Goal: Information Seeking & Learning: Learn about a topic

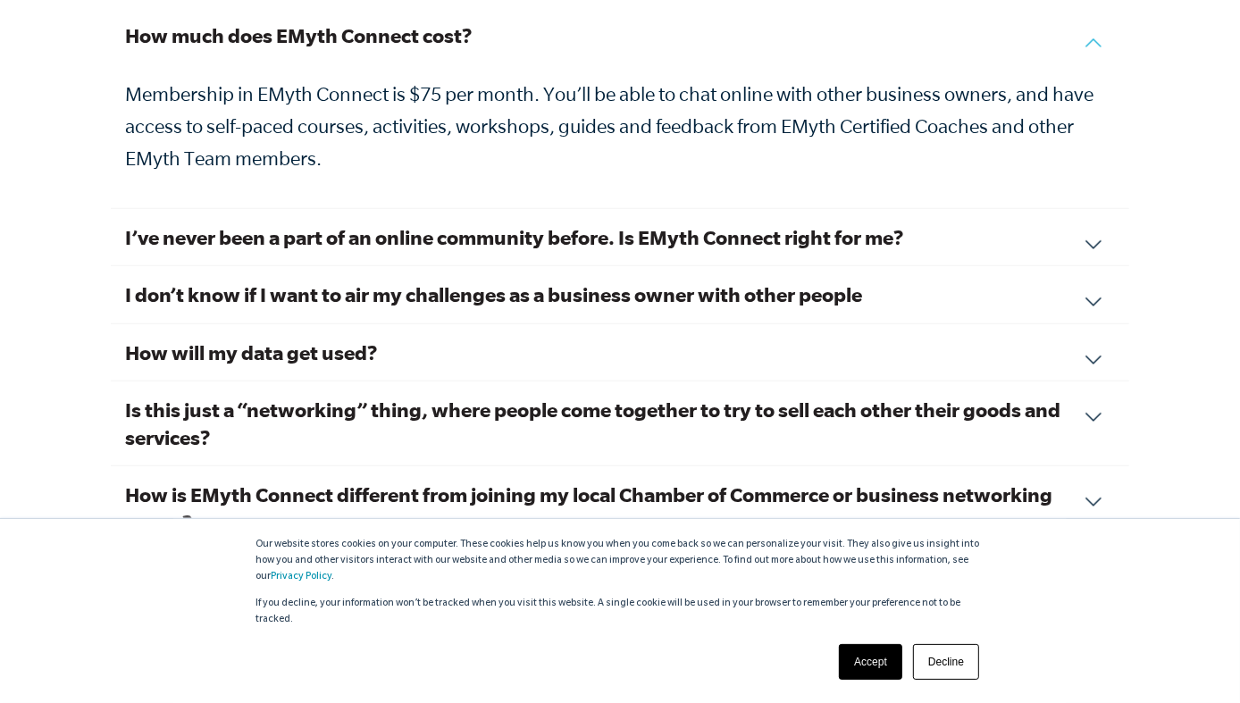
scroll to position [6165, 0]
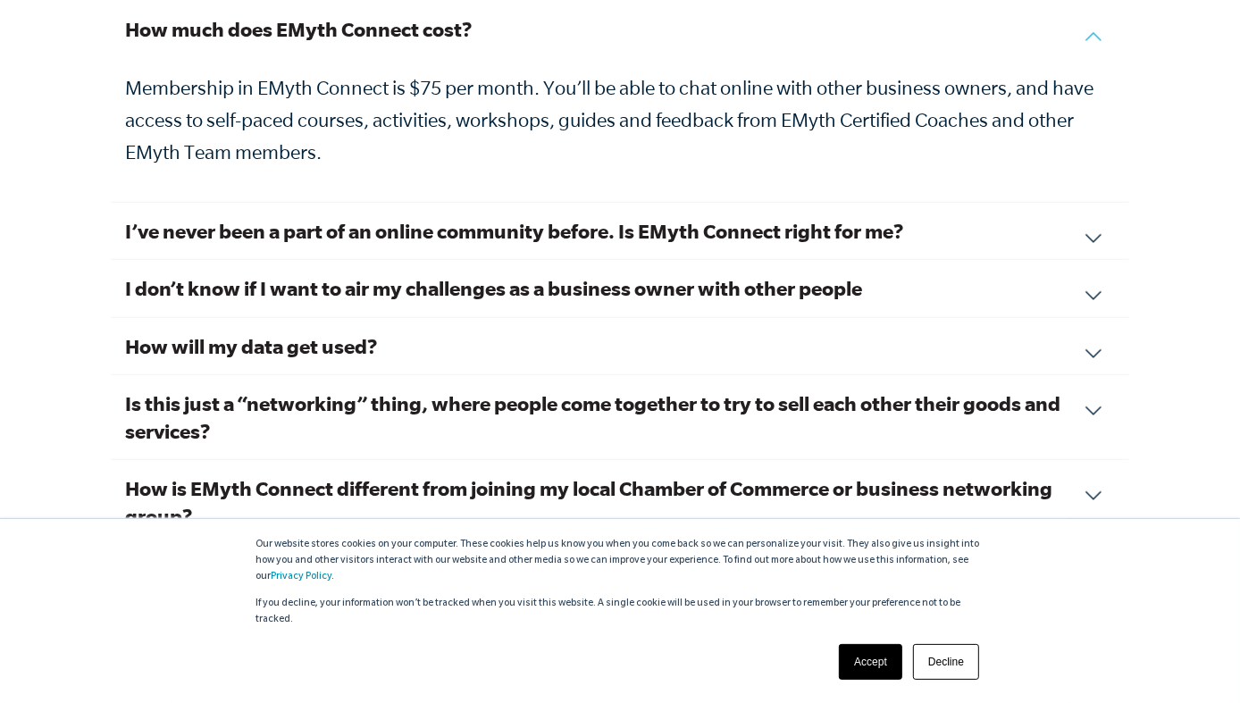
click at [1096, 382] on div "Is this just a “networking” thing, where people come together to try to sell ea…" at bounding box center [620, 417] width 1019 height 85
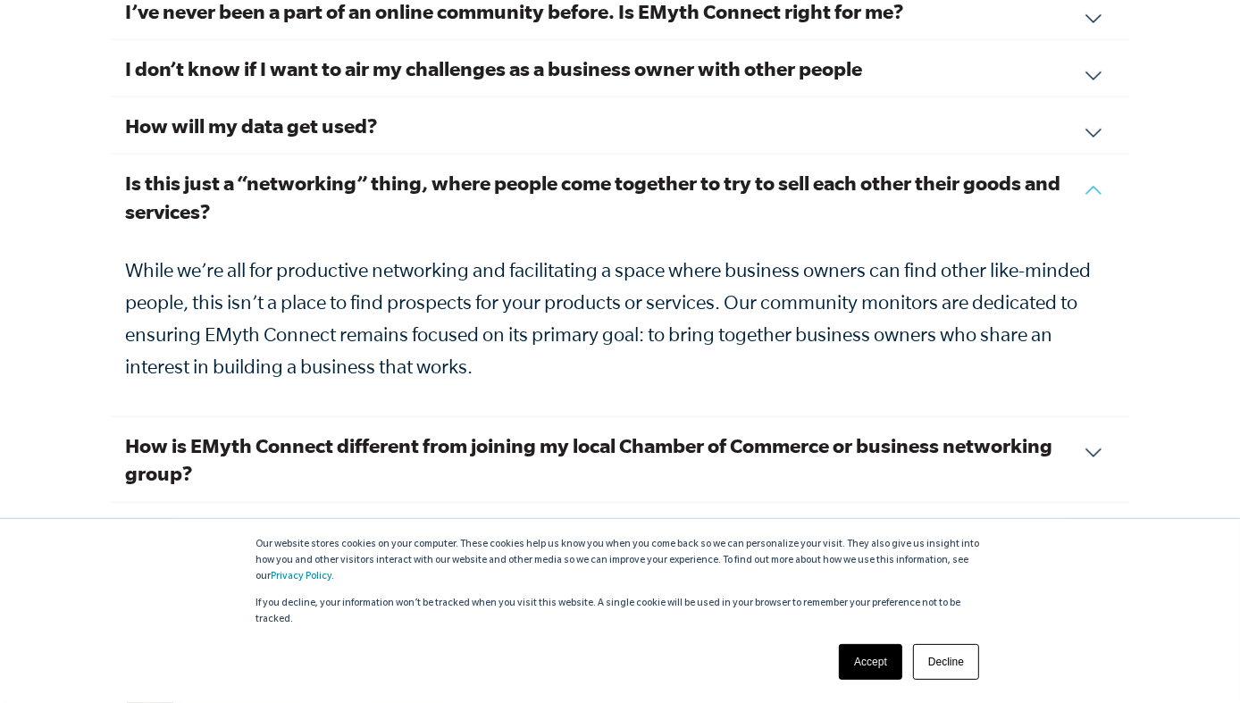
scroll to position [6344, 0]
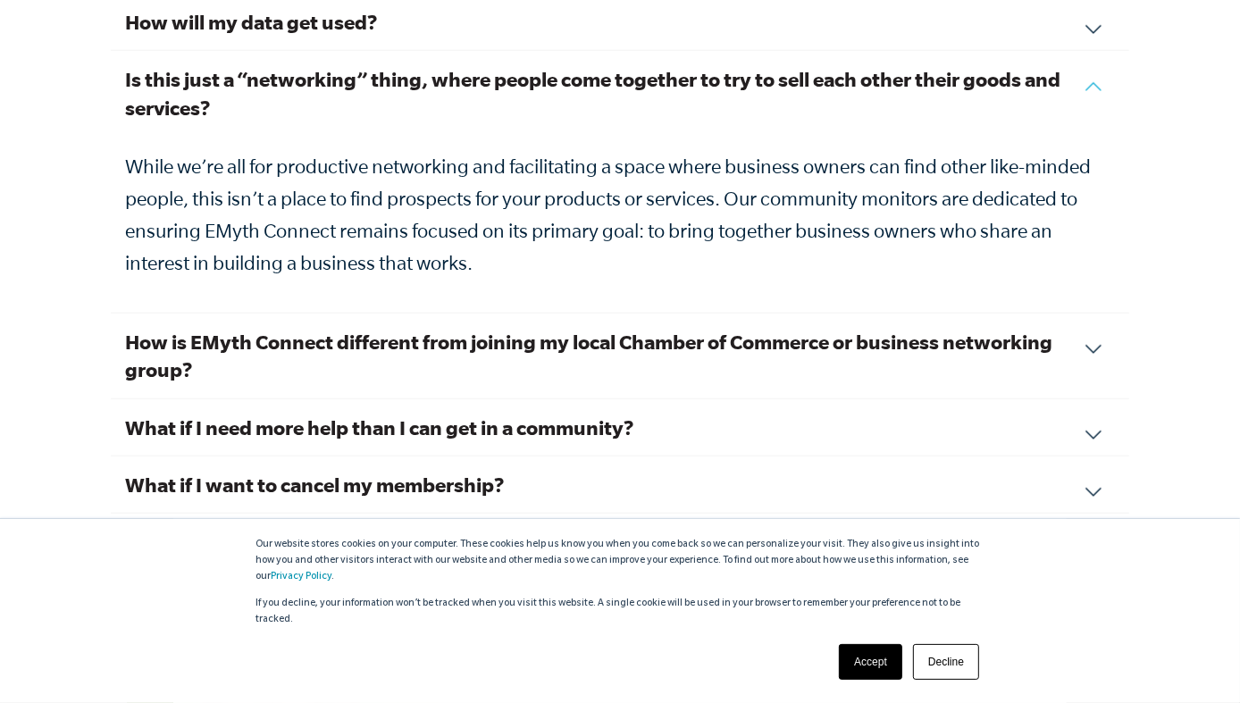
click at [1094, 321] on div "How is EMyth Connect different from joining my local Chamber of Commerce or bus…" at bounding box center [620, 356] width 1019 height 85
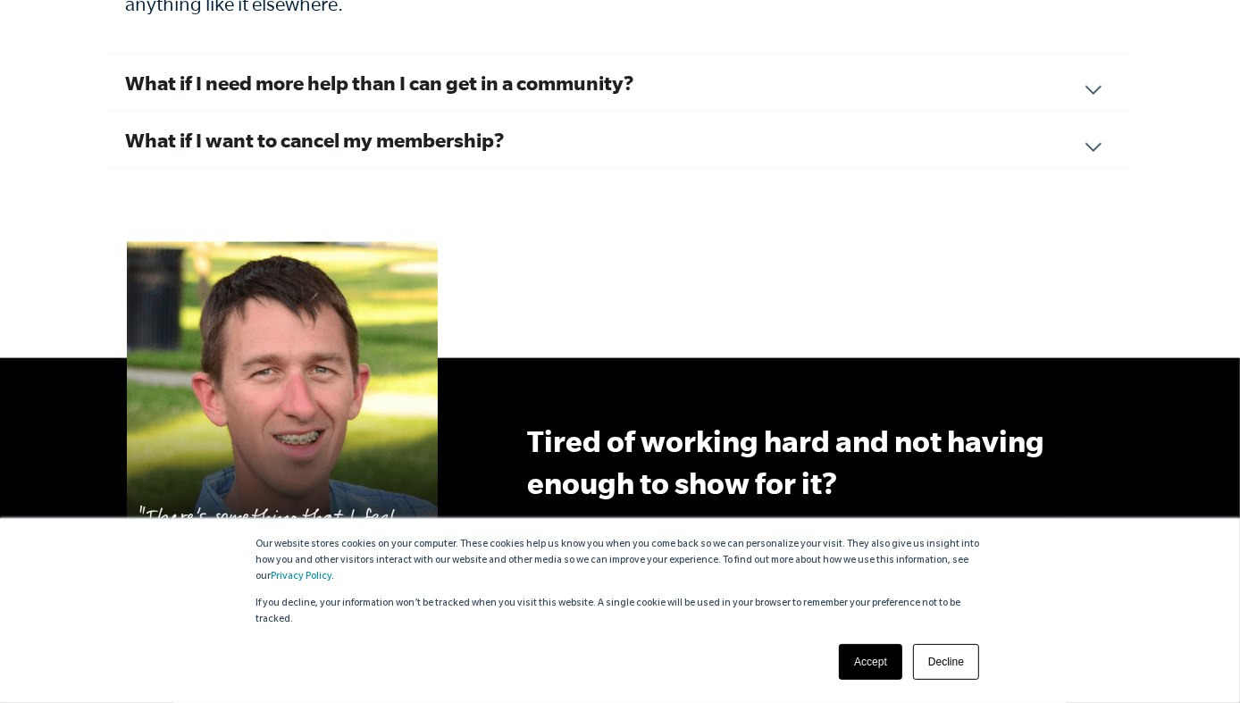
scroll to position [6969, 0]
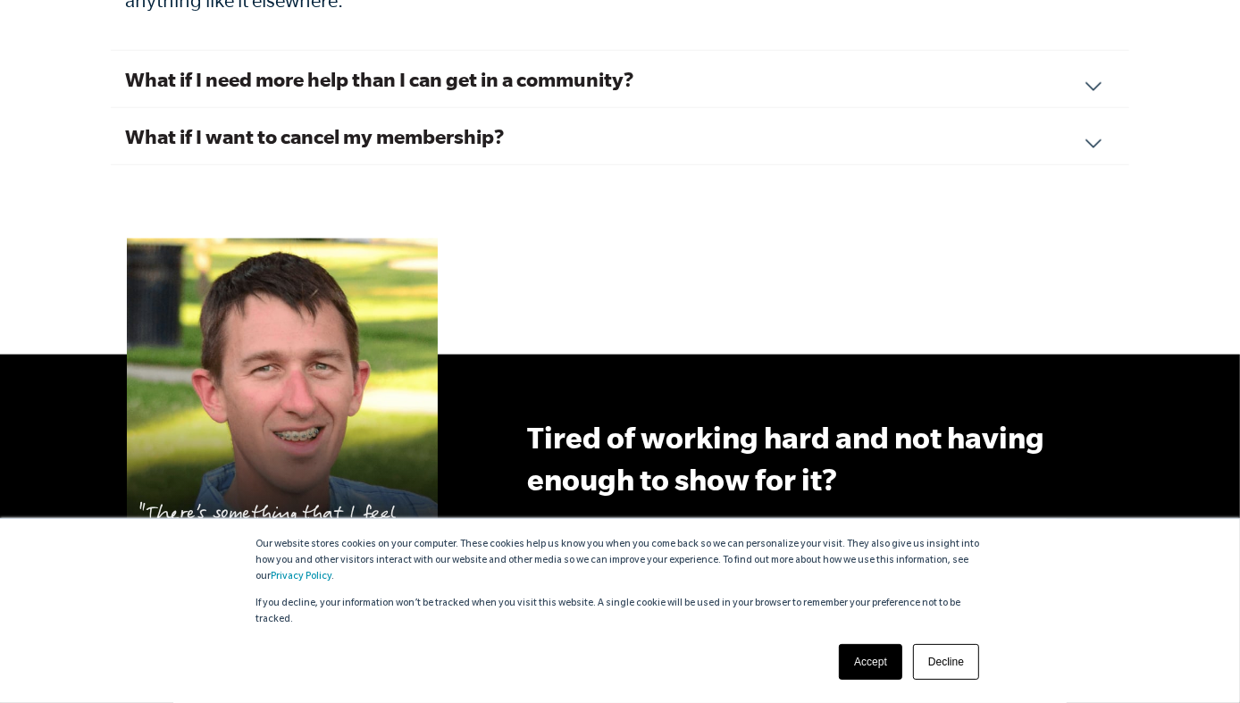
click at [1097, 51] on div "What if I need more help than I can get in a community? EMyth Connect is the fi…" at bounding box center [620, 79] width 1019 height 57
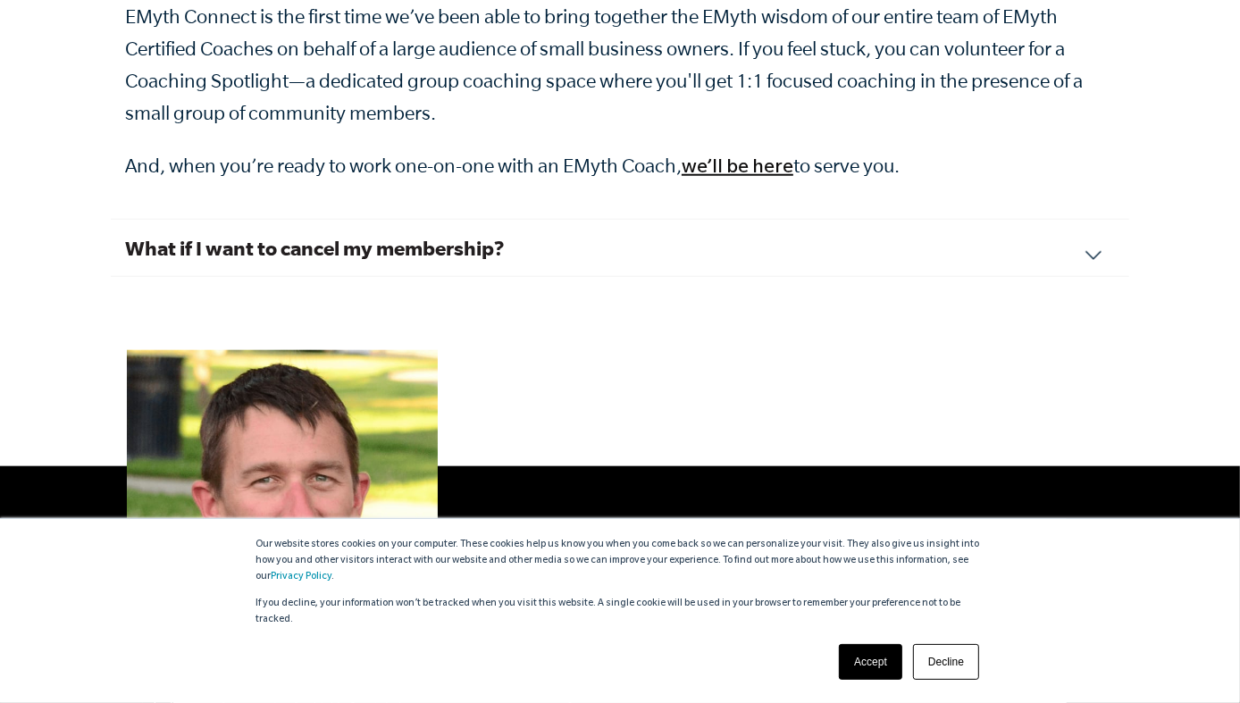
scroll to position [6725, 0]
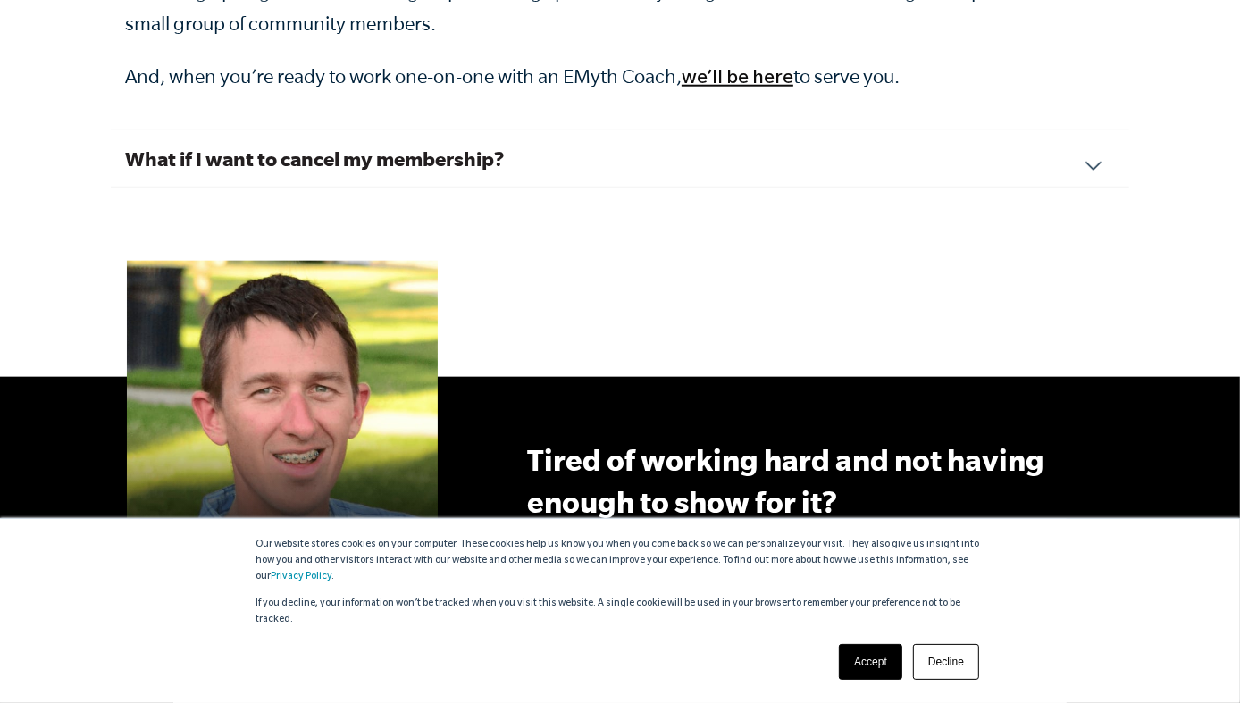
click at [1086, 130] on div "What if I want to cancel my membership? We hope you feel the value of your conn…" at bounding box center [620, 158] width 1019 height 57
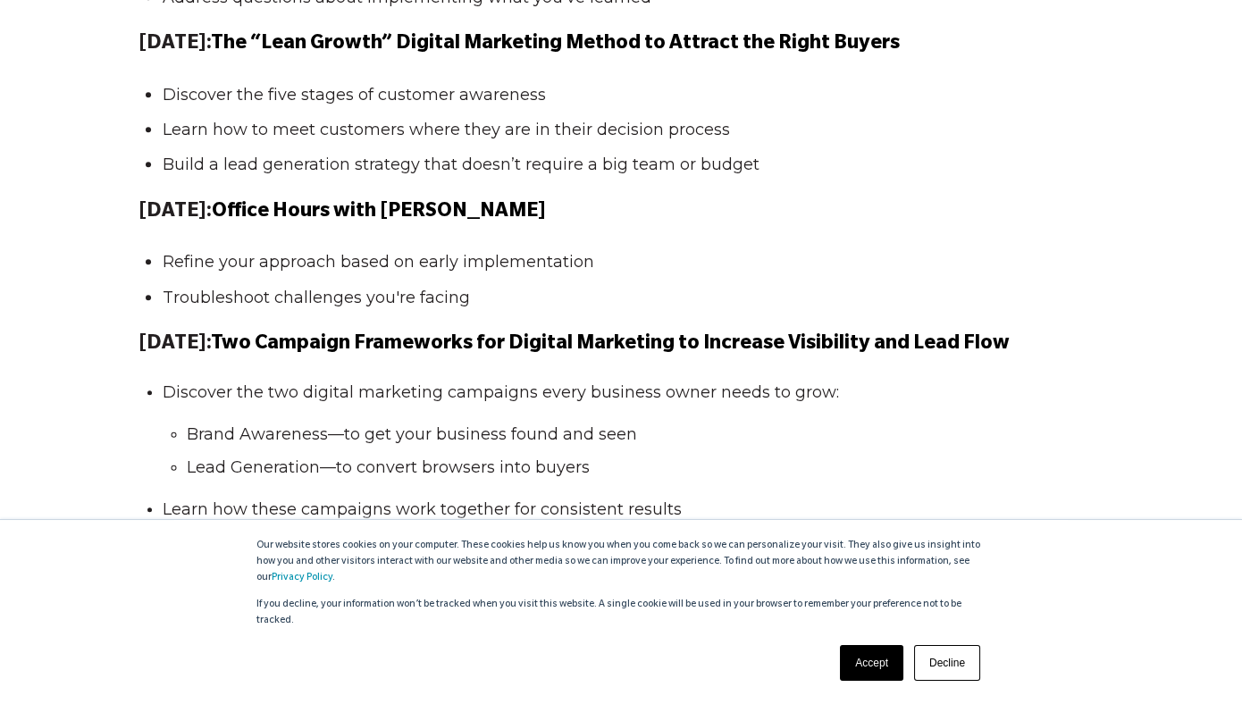
scroll to position [2234, 0]
